Goal: Information Seeking & Learning: Learn about a topic

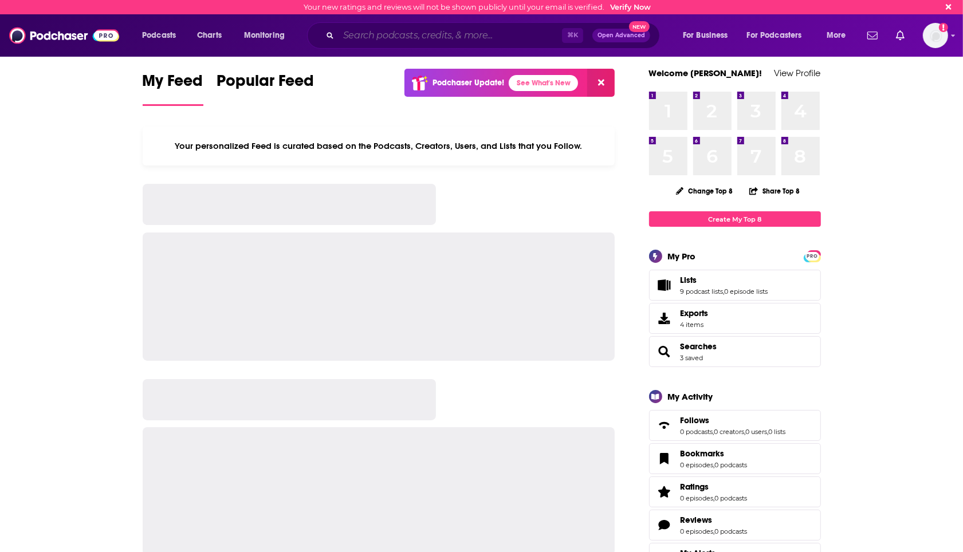
click at [505, 32] on input "Search podcasts, credits, & more..." at bounding box center [450, 35] width 223 height 18
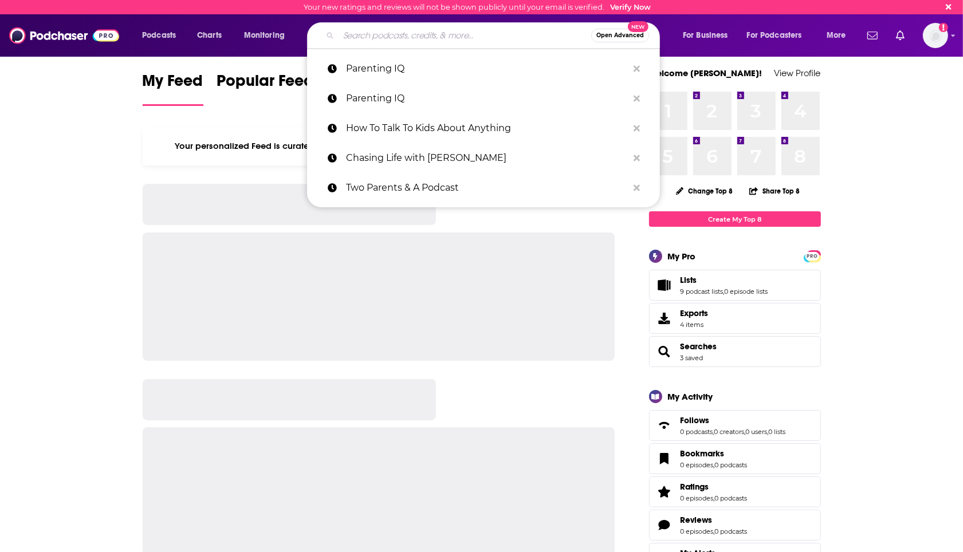
paste input "Reasonably Happy with [PERSON_NAME]"
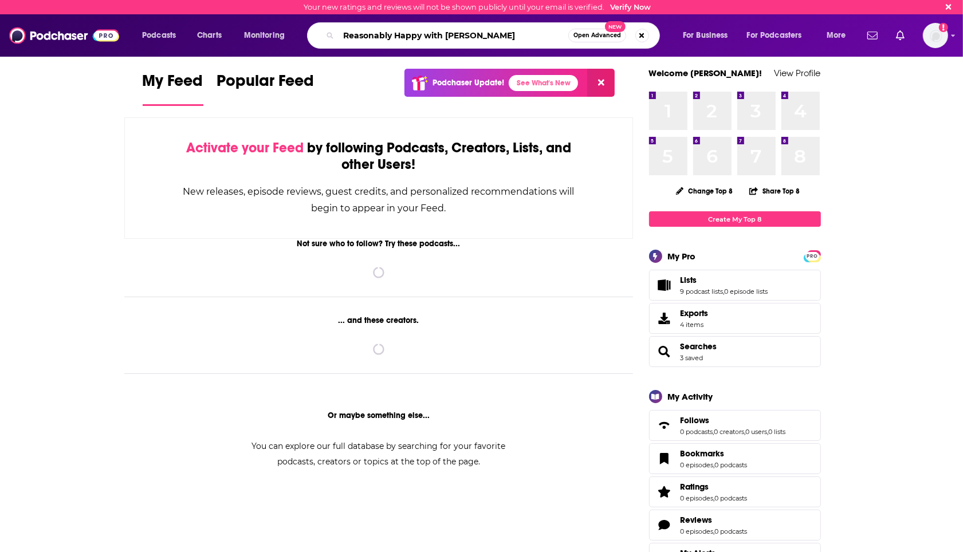
type input "Reasonably Happy with [PERSON_NAME]"
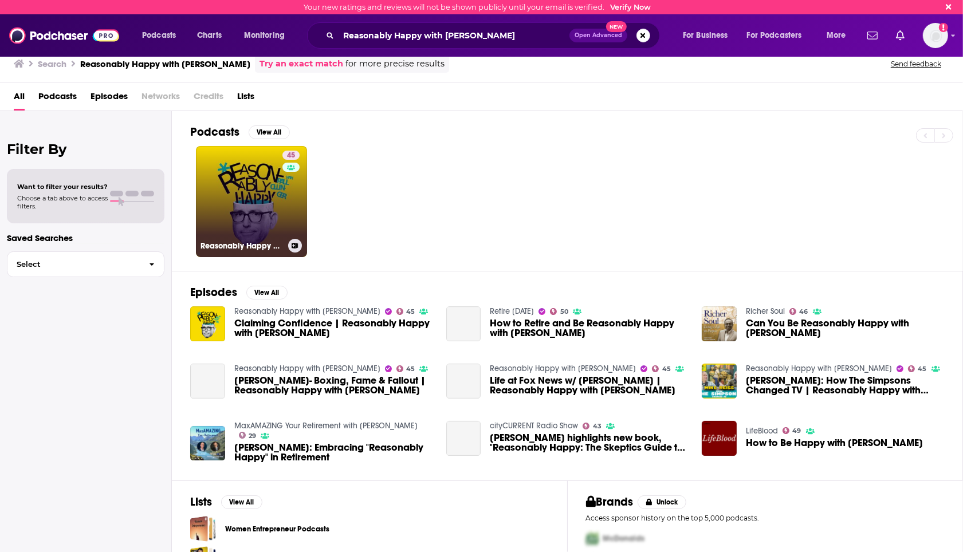
click at [268, 209] on link "45 Reasonably Happy with [PERSON_NAME]" at bounding box center [251, 201] width 111 height 111
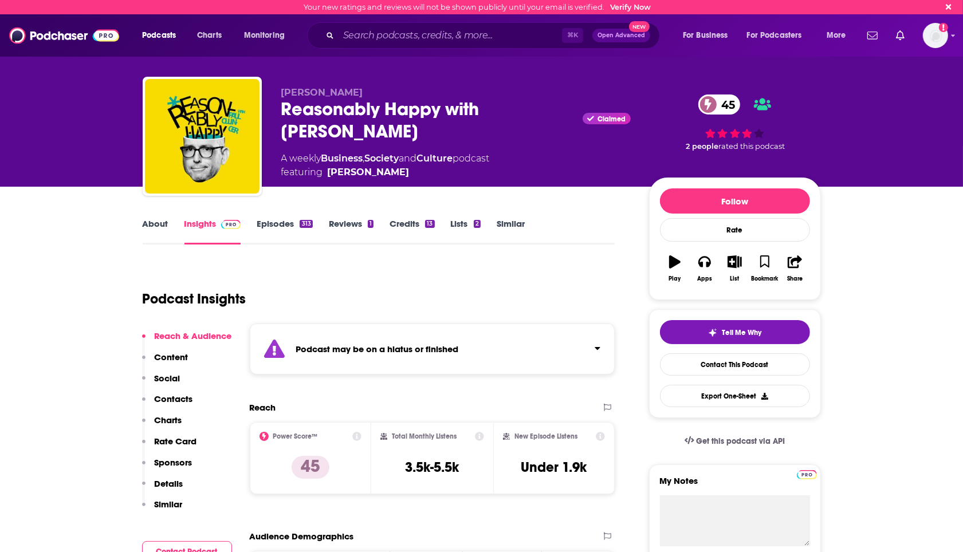
click at [163, 219] on link "About" at bounding box center [156, 231] width 26 height 26
